Goal: Obtain resource: Obtain resource

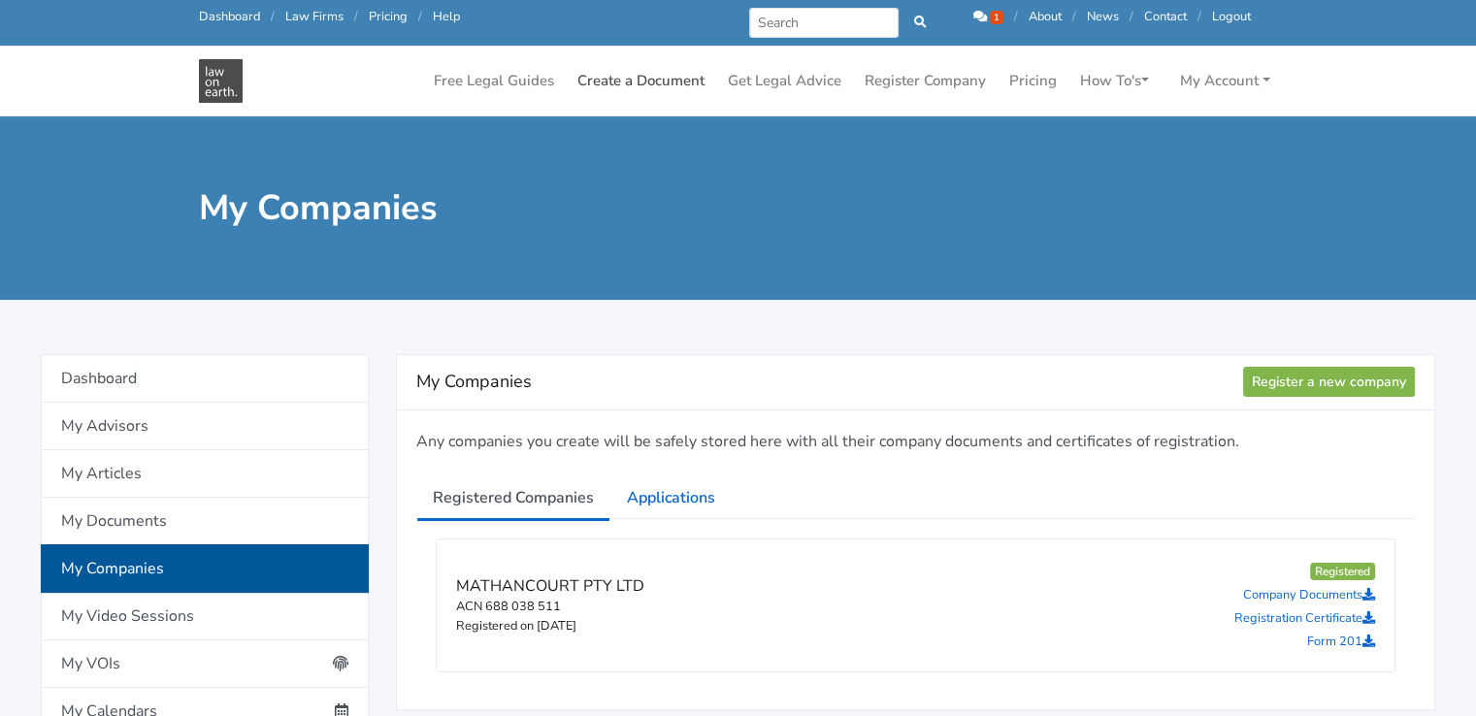
click at [625, 83] on link "Create a Document" at bounding box center [641, 81] width 143 height 38
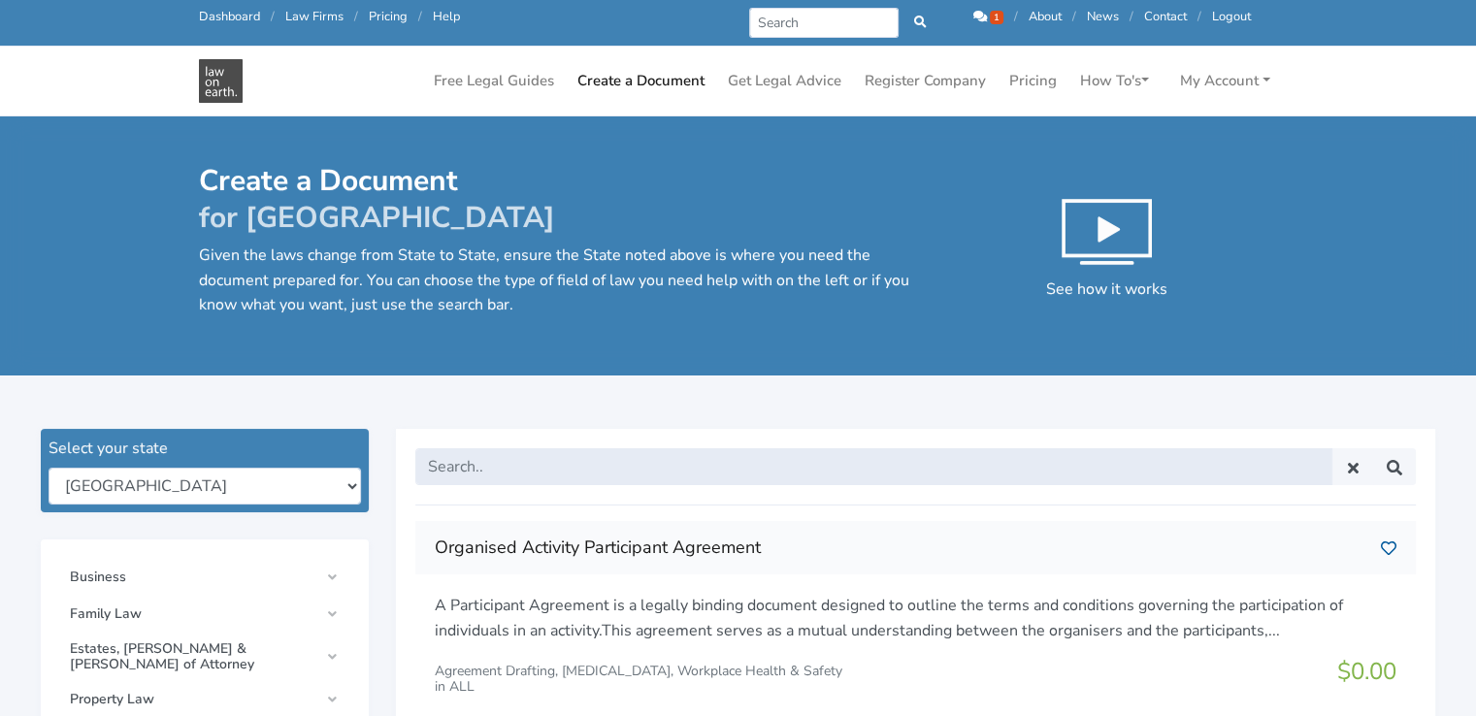
click at [567, 482] on input "text" at bounding box center [873, 466] width 917 height 37
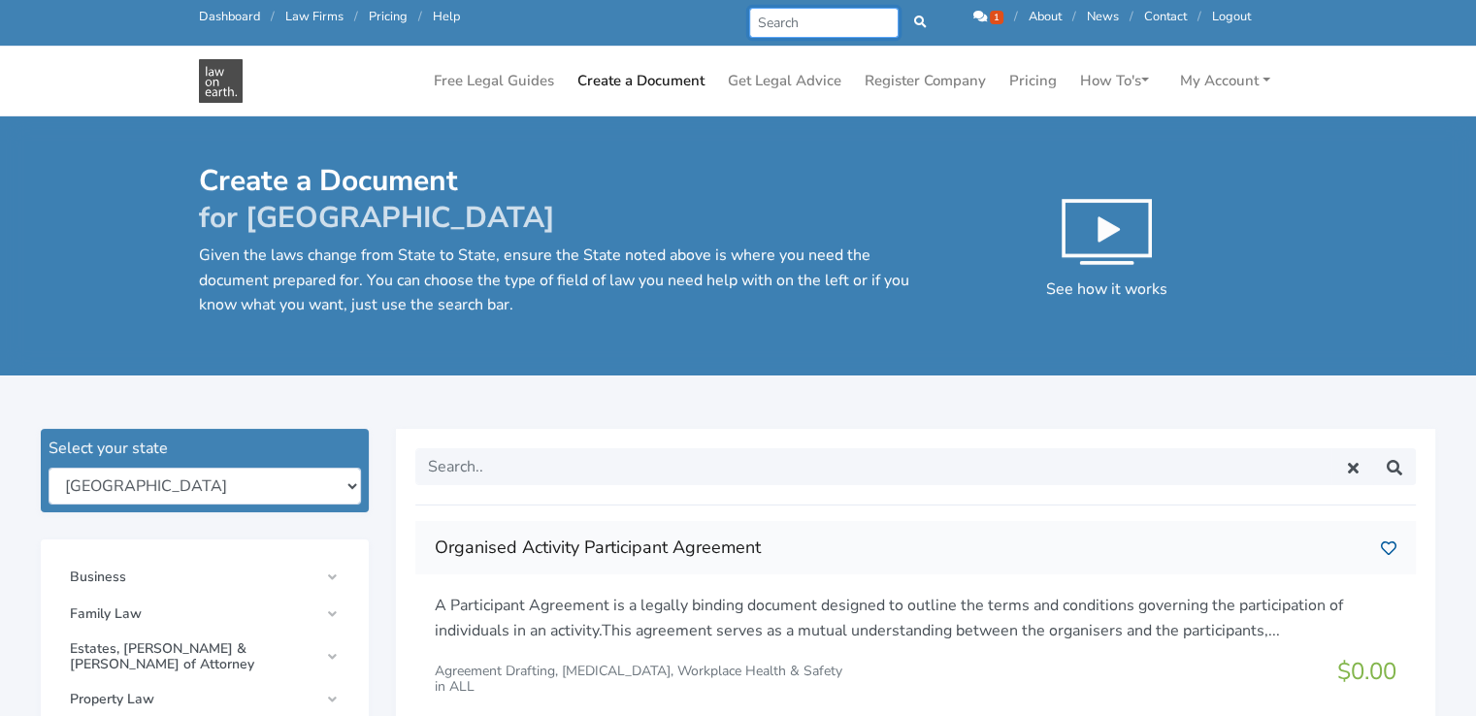
click at [788, 23] on input "Search" at bounding box center [824, 23] width 150 height 30
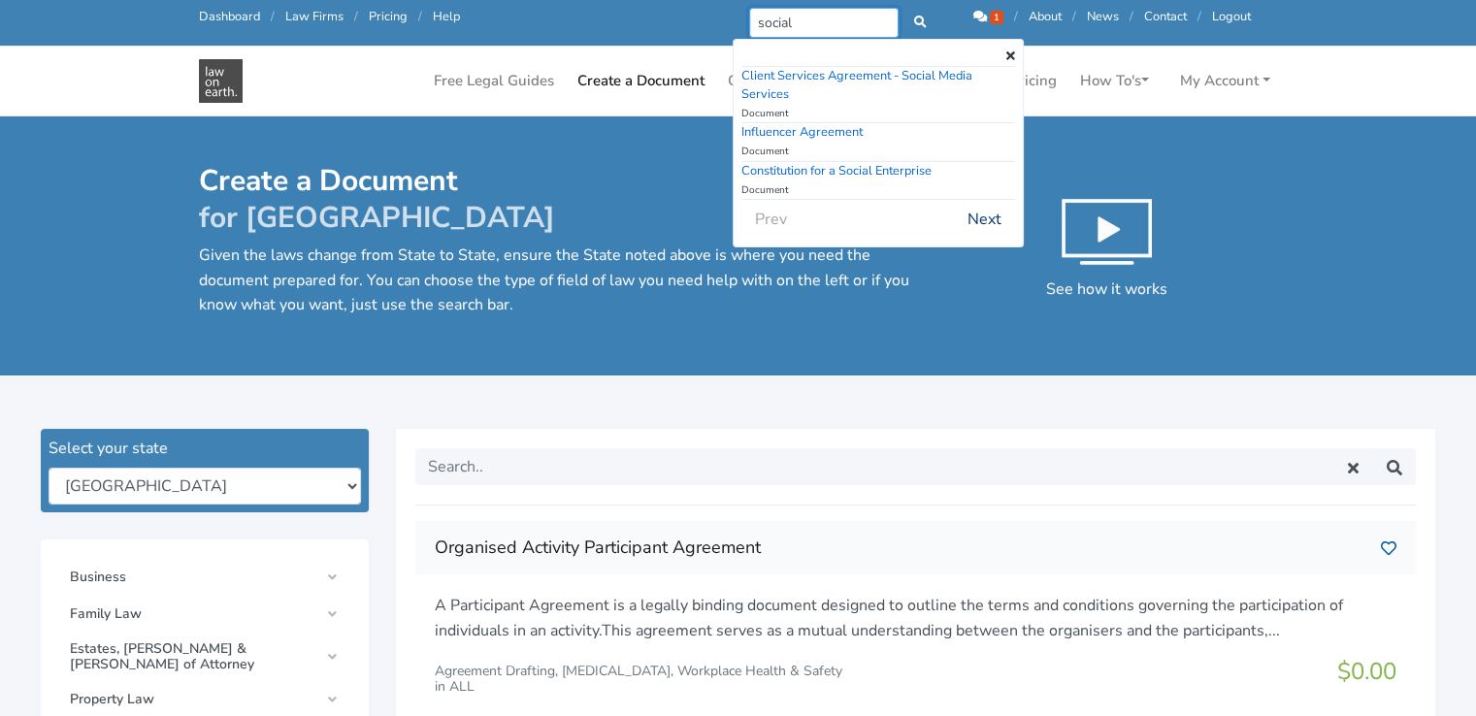
type input "social"
click at [997, 222] on button "Next" at bounding box center [984, 219] width 59 height 37
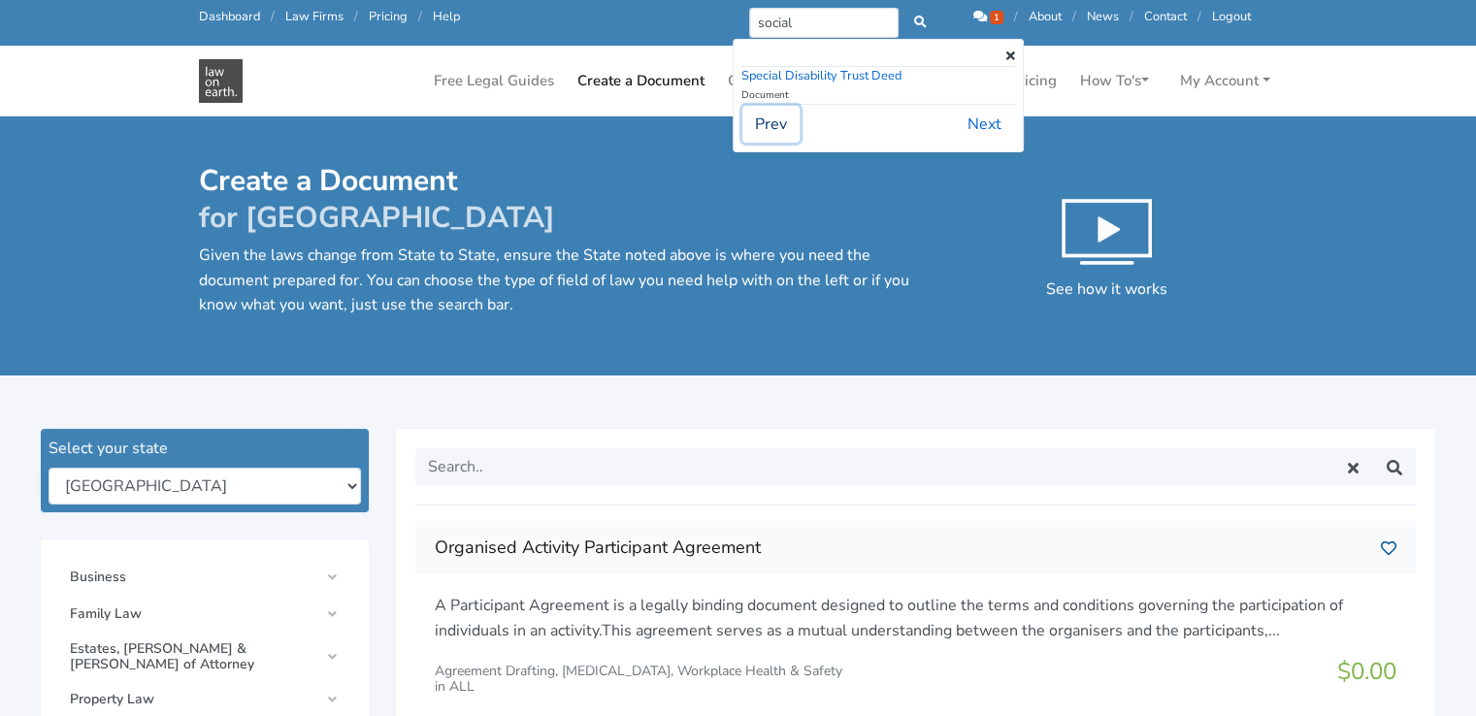
click at [776, 118] on button "Prev" at bounding box center [771, 124] width 57 height 37
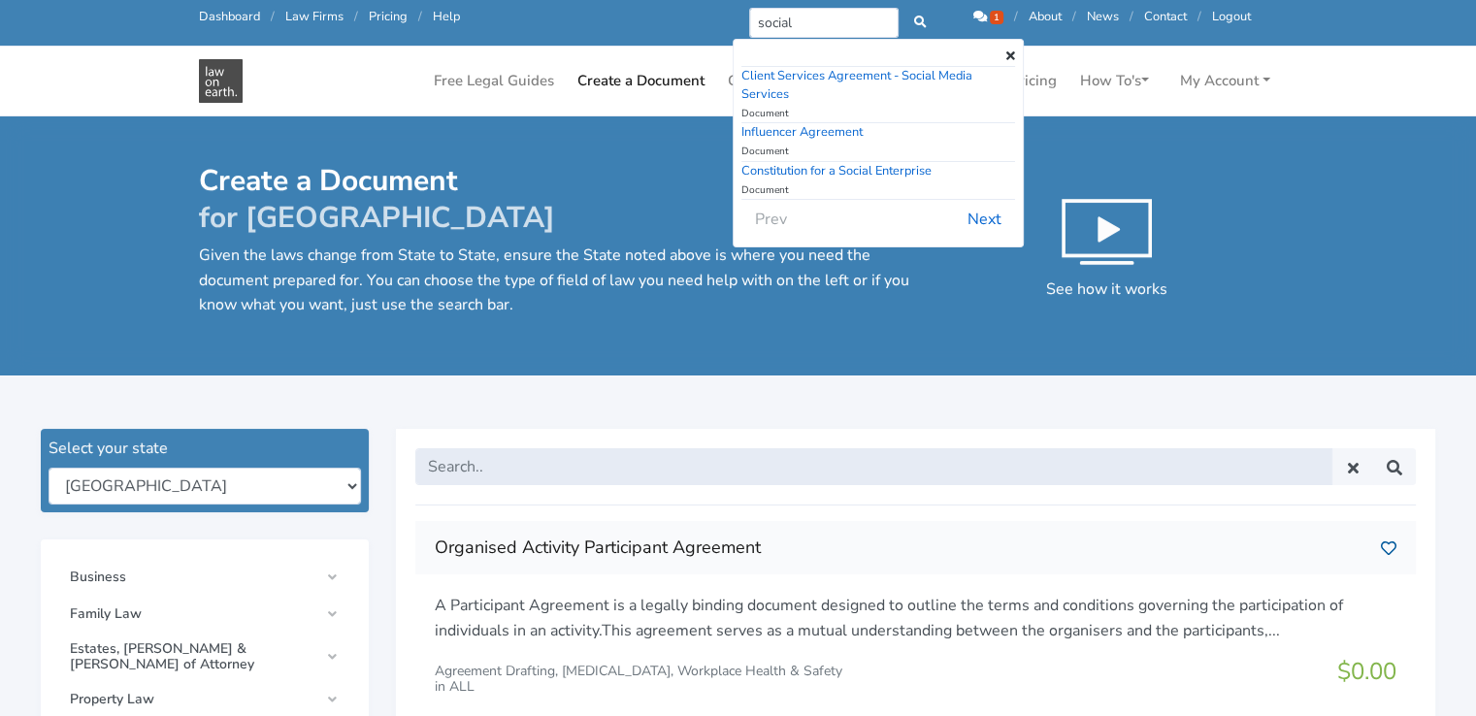
click at [563, 462] on input "text" at bounding box center [873, 466] width 917 height 37
type input "social enterprise"
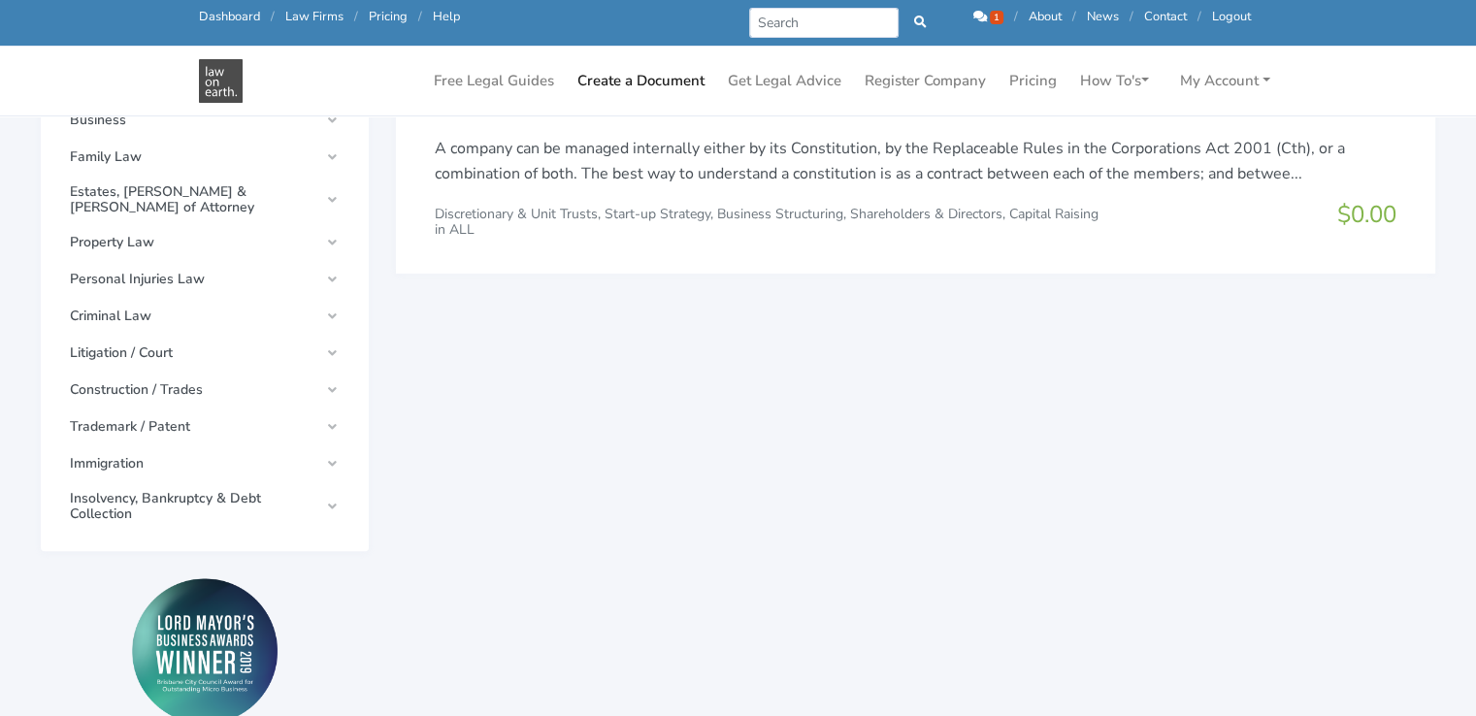
scroll to position [194, 0]
